Goal: Use online tool/utility: Use online tool/utility

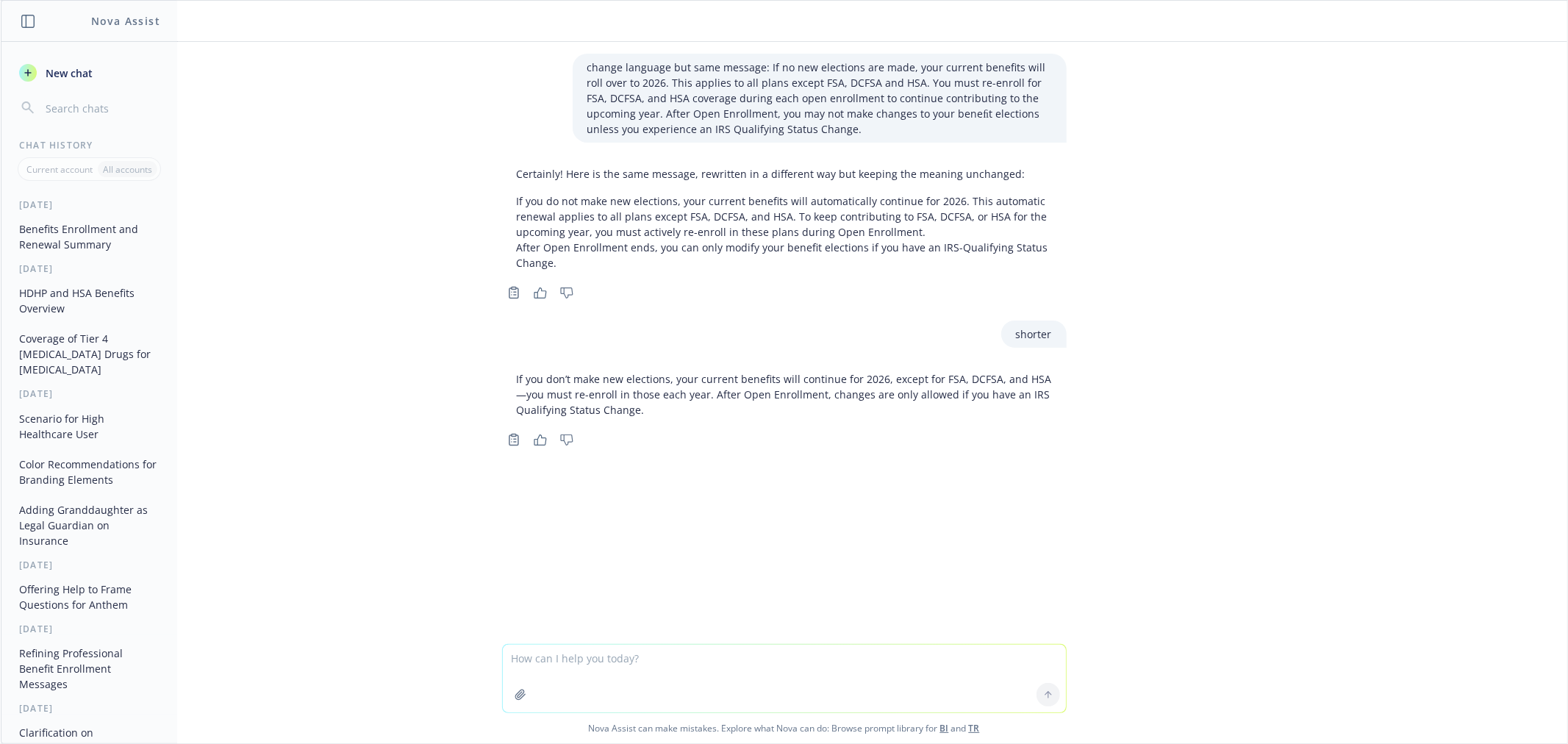
click at [766, 660] on textarea at bounding box center [784, 678] width 563 height 68
type textarea "pull hex colors from this"
paste textarea
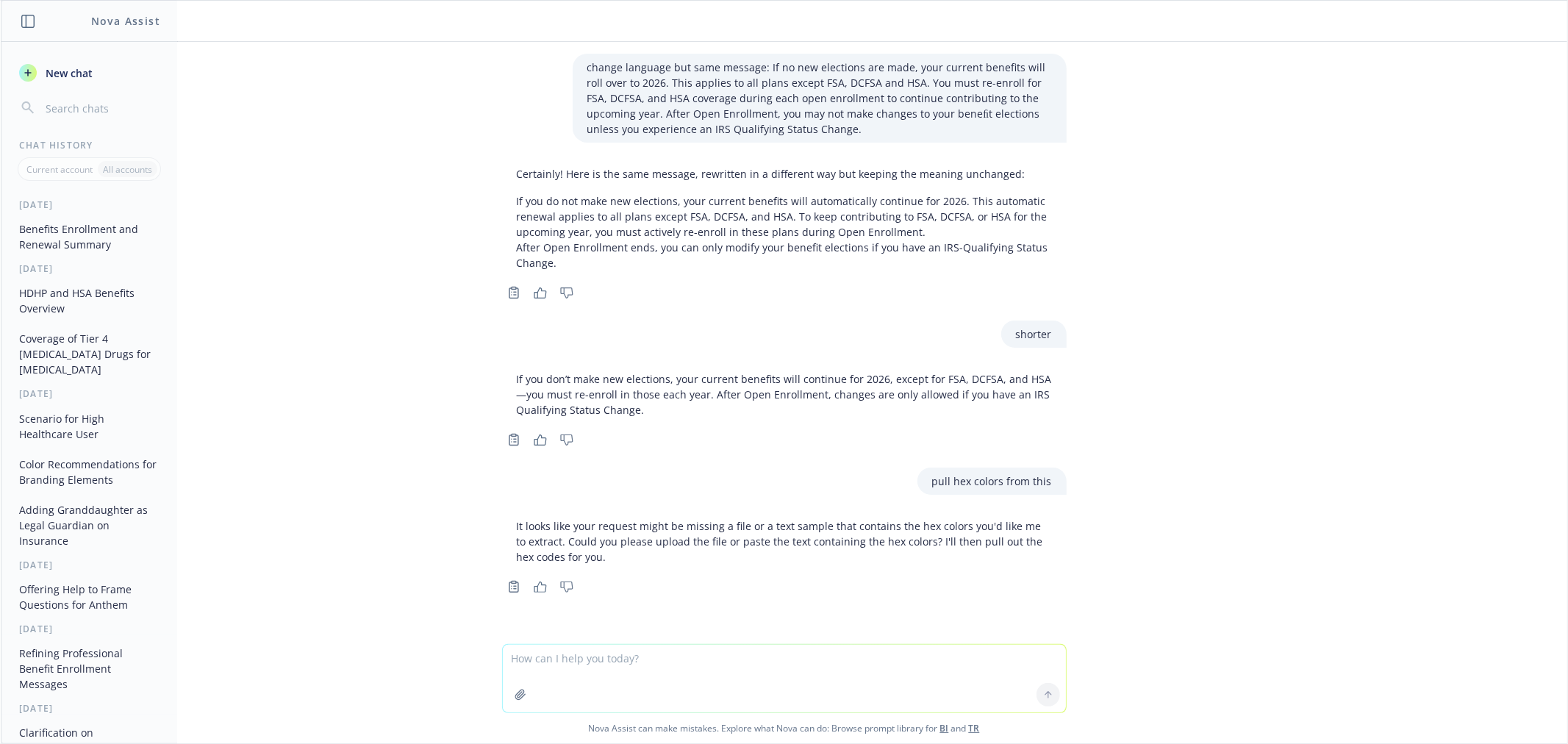
click at [571, 662] on textarea at bounding box center [784, 678] width 563 height 68
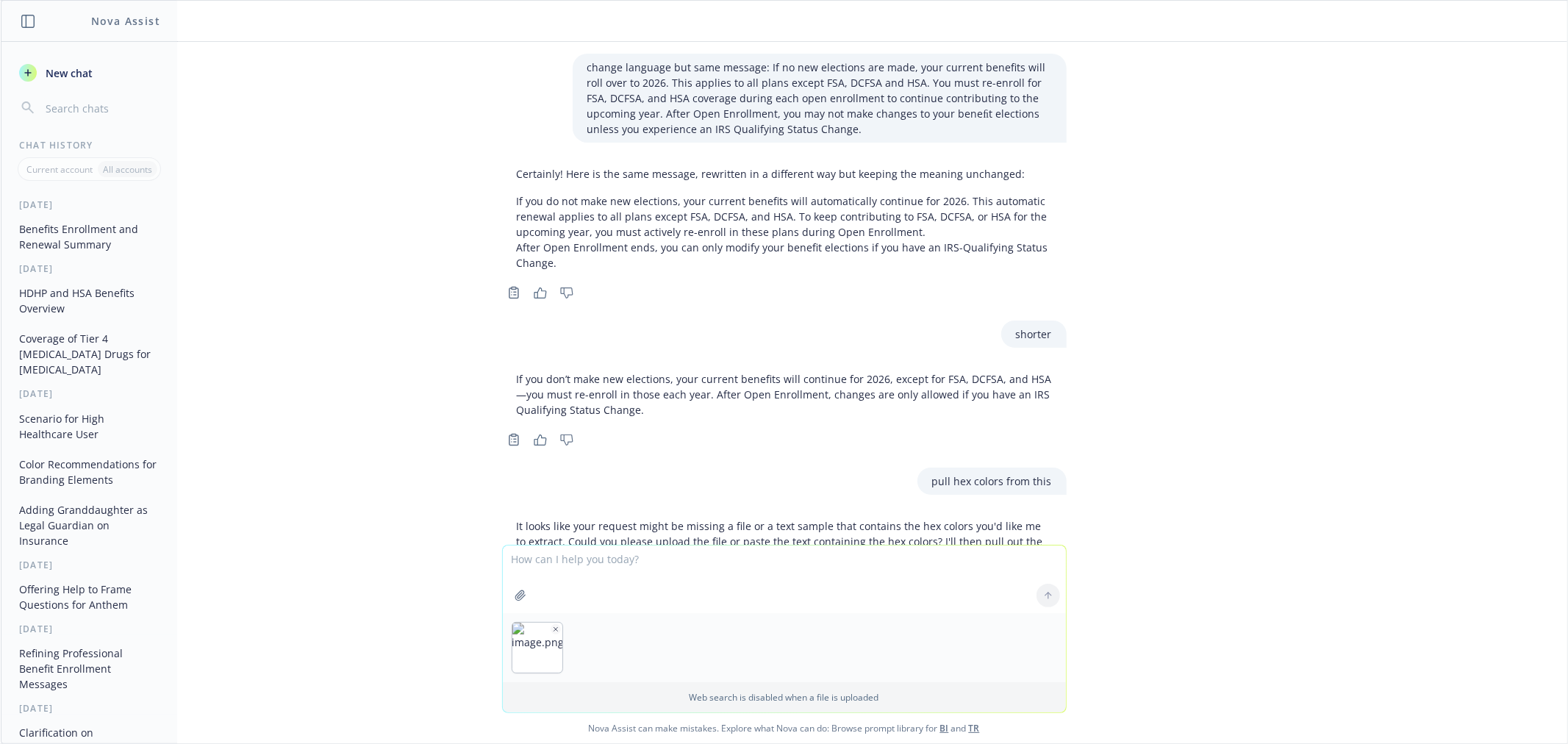
click at [590, 573] on textarea at bounding box center [784, 580] width 563 height 68
type textarea "pull hex colors from this"
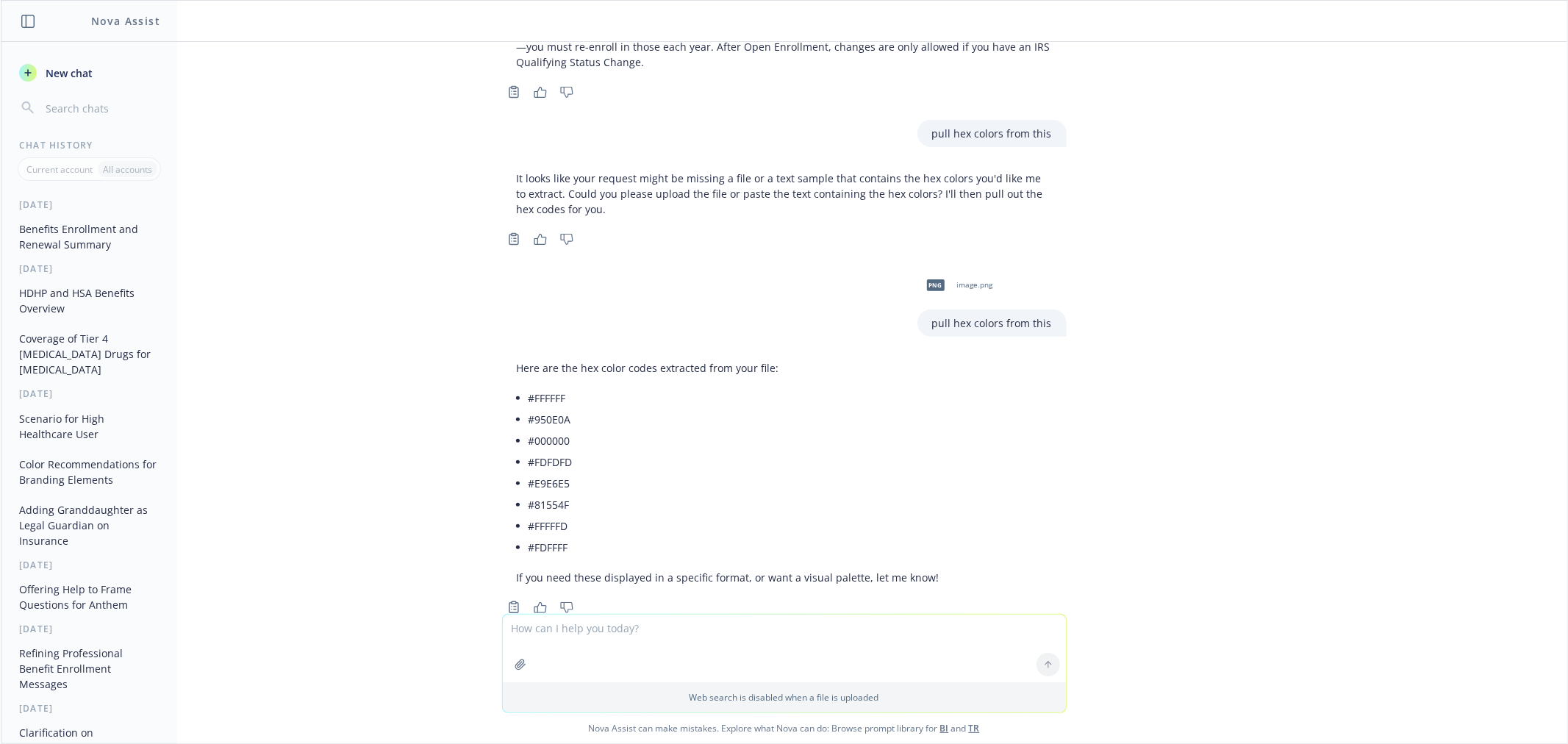
scroll to position [386, 0]
